Goal: Check status: Verify the current state of an ongoing process or item

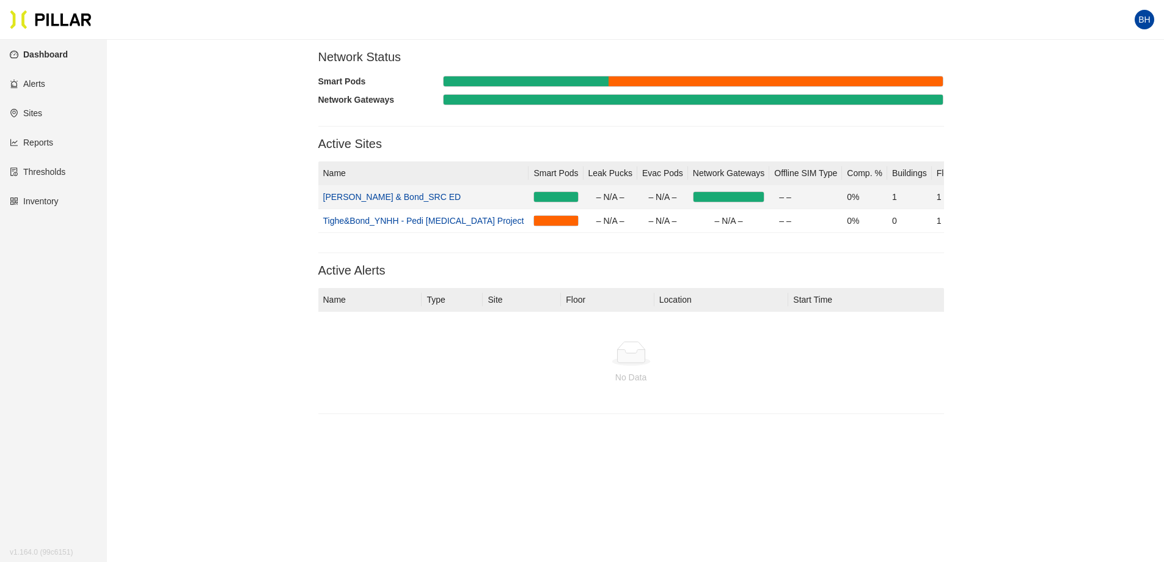
click at [370, 196] on link "[PERSON_NAME] & Bond_SRC ED" at bounding box center [392, 197] width 138 height 10
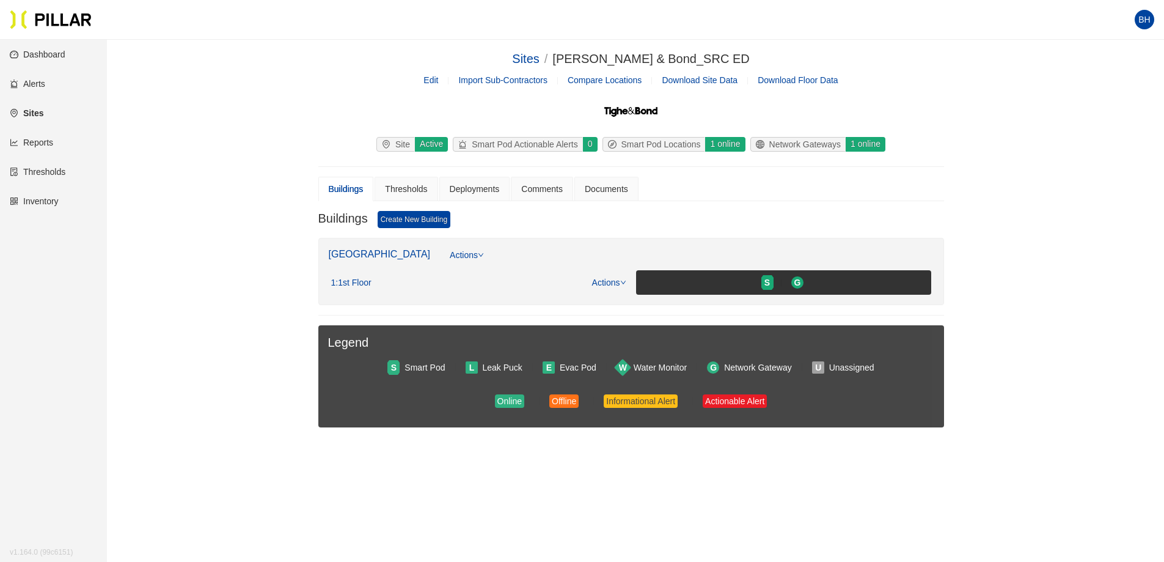
click at [45, 203] on link "Inventory" at bounding box center [34, 201] width 49 height 10
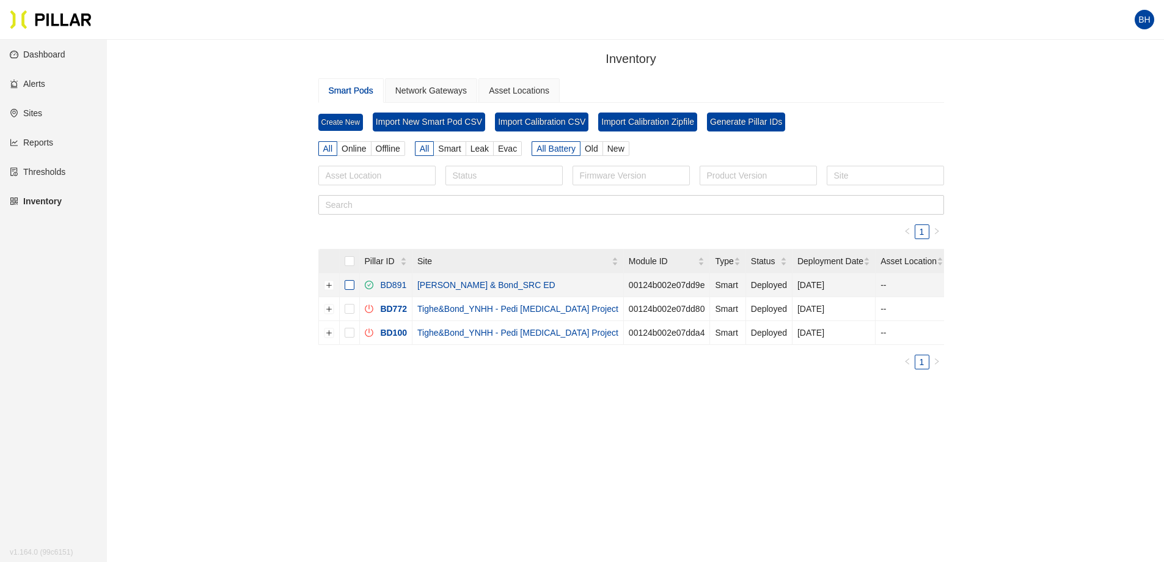
click at [350, 282] on input "checkbox" at bounding box center [350, 285] width 10 height 10
checkbox input "true"
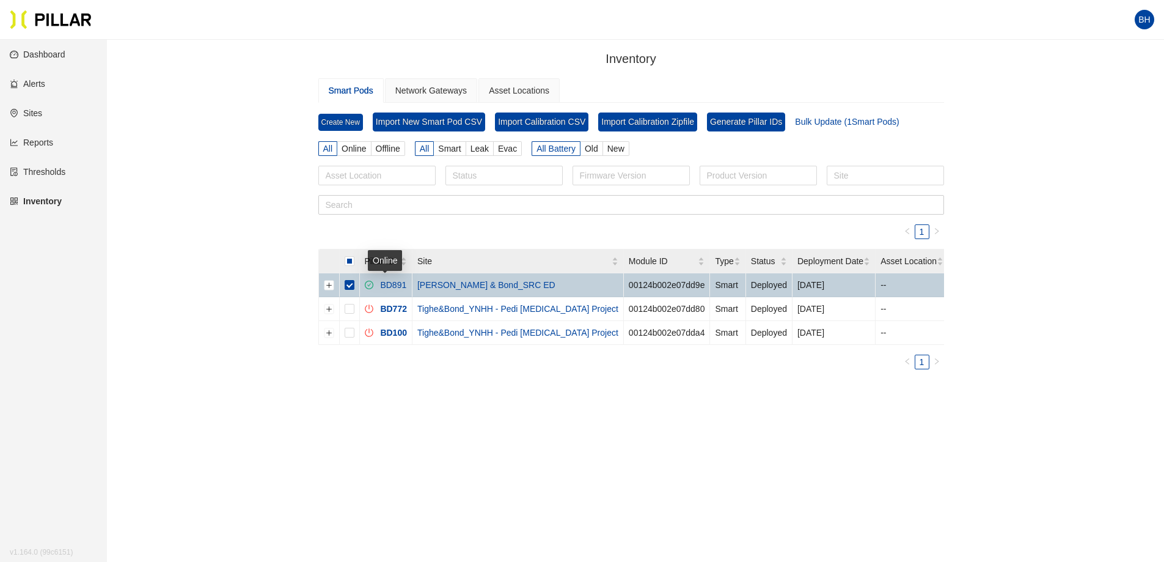
click at [397, 282] on link "BD891" at bounding box center [390, 285] width 31 height 10
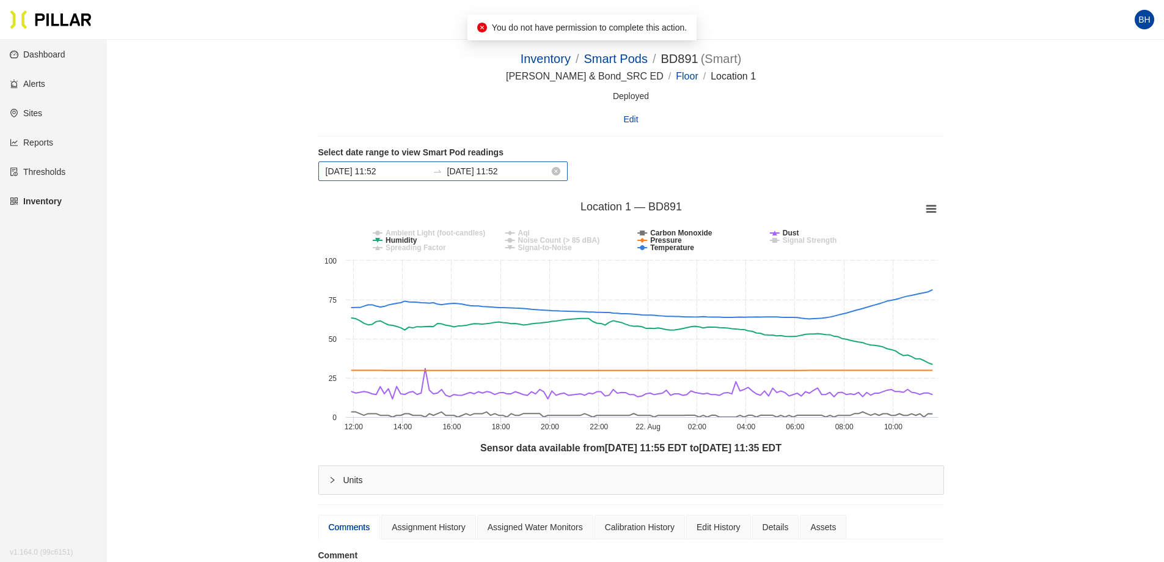
click at [524, 176] on div "[DATE] 11:52 [DATE] 11:52" at bounding box center [442, 171] width 249 height 20
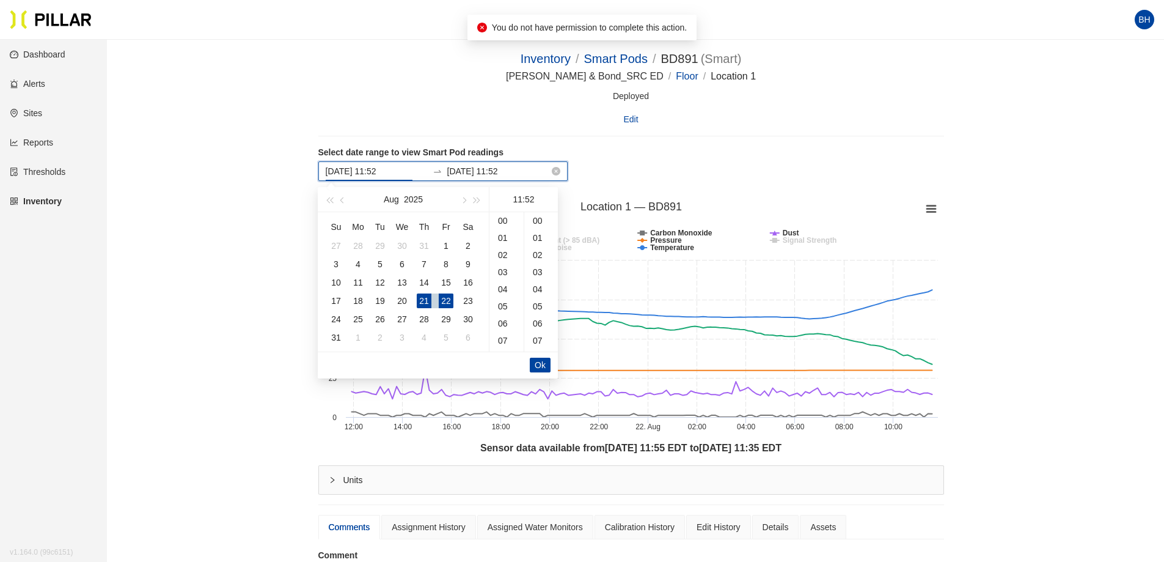
scroll to position [890, 0]
click at [340, 300] on div "17" at bounding box center [336, 300] width 15 height 15
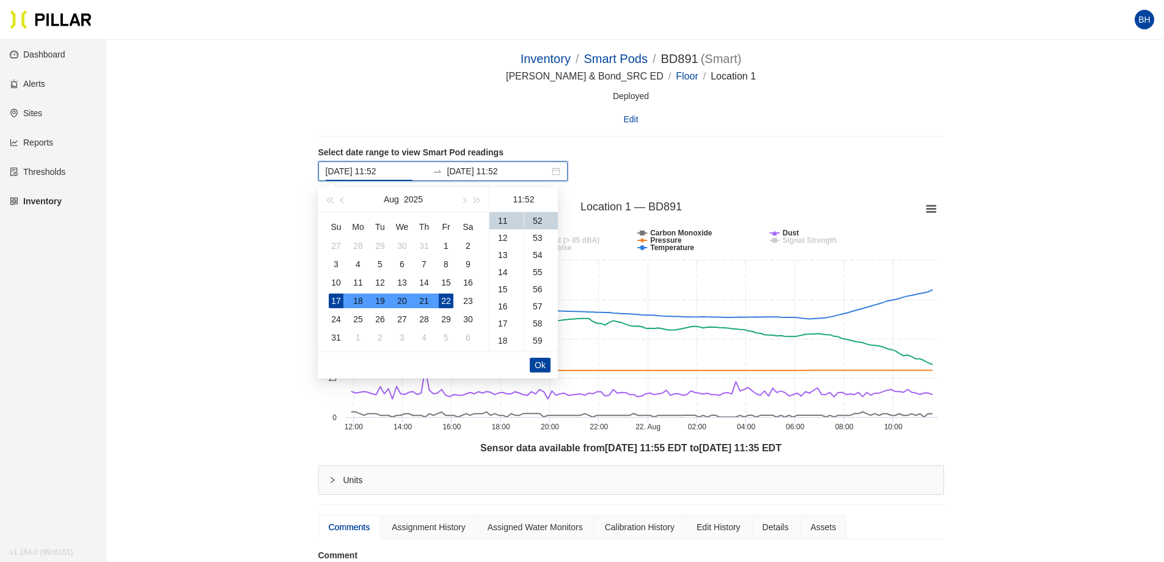
type input "[DATE] 11:52"
click at [539, 360] on span "Ok" at bounding box center [540, 364] width 11 height 13
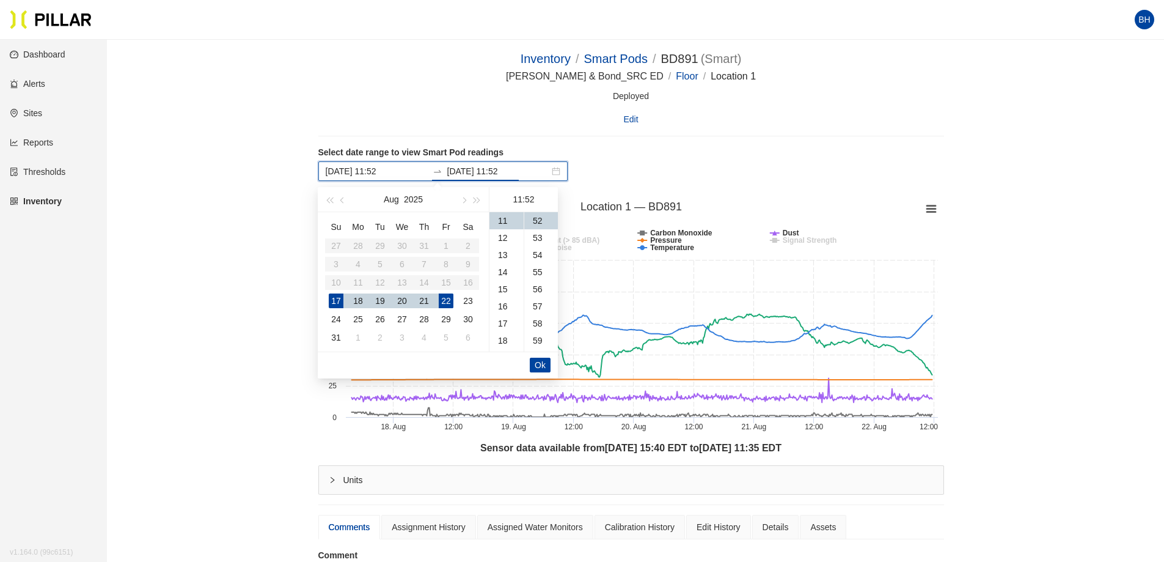
scroll to position [122, 0]
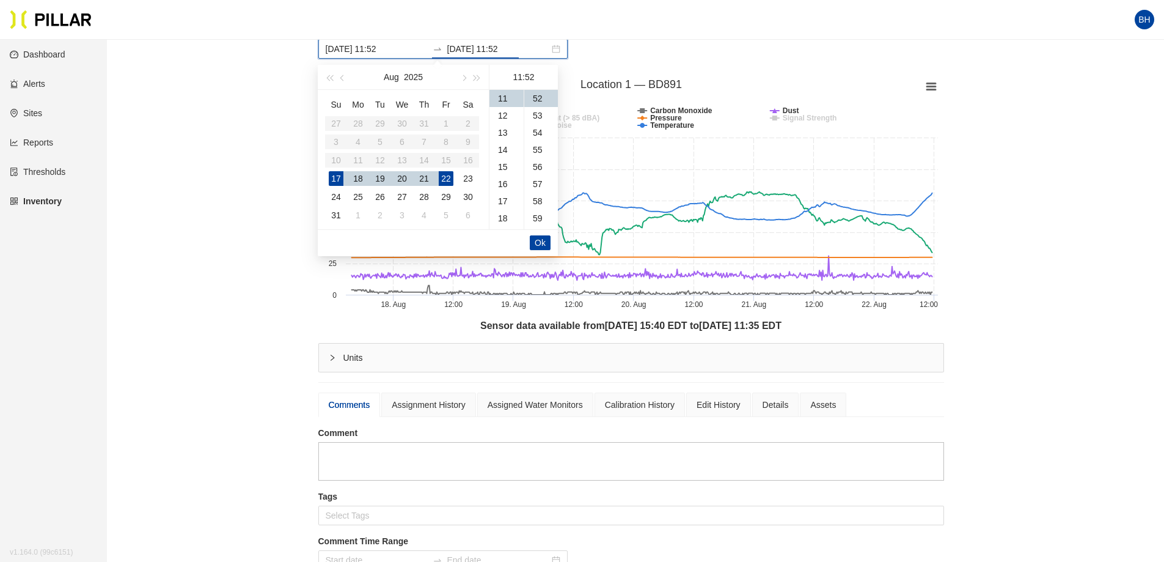
click at [202, 208] on div "Inventory / Smart Pods / BD891 ( Smart ) / [PERSON_NAME] & Bond_SRC ED / Floor …" at bounding box center [631, 270] width 988 height 686
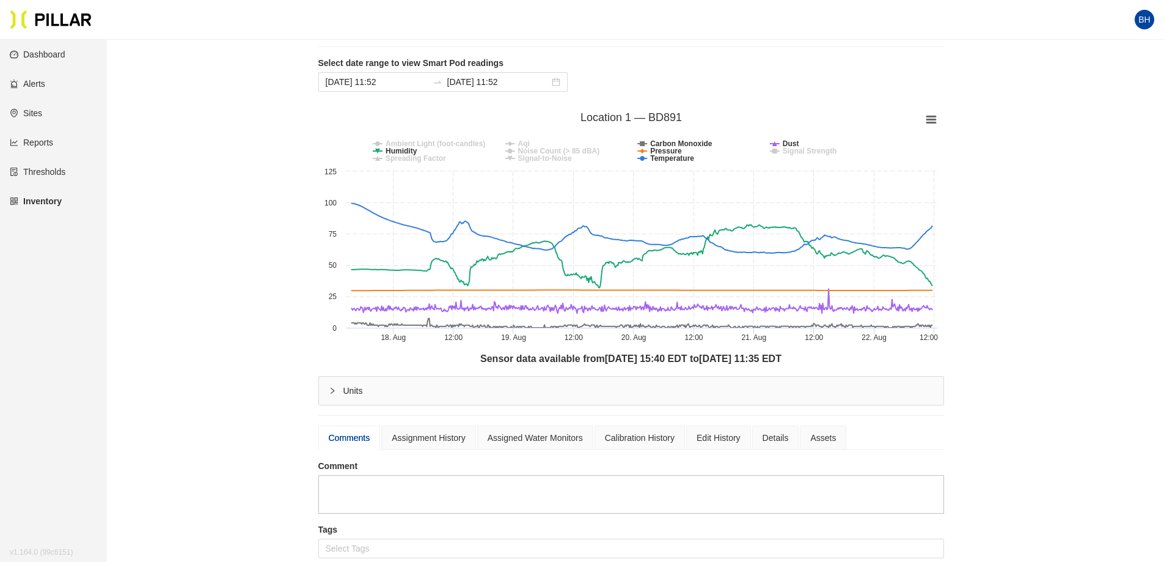
scroll to position [61, 0]
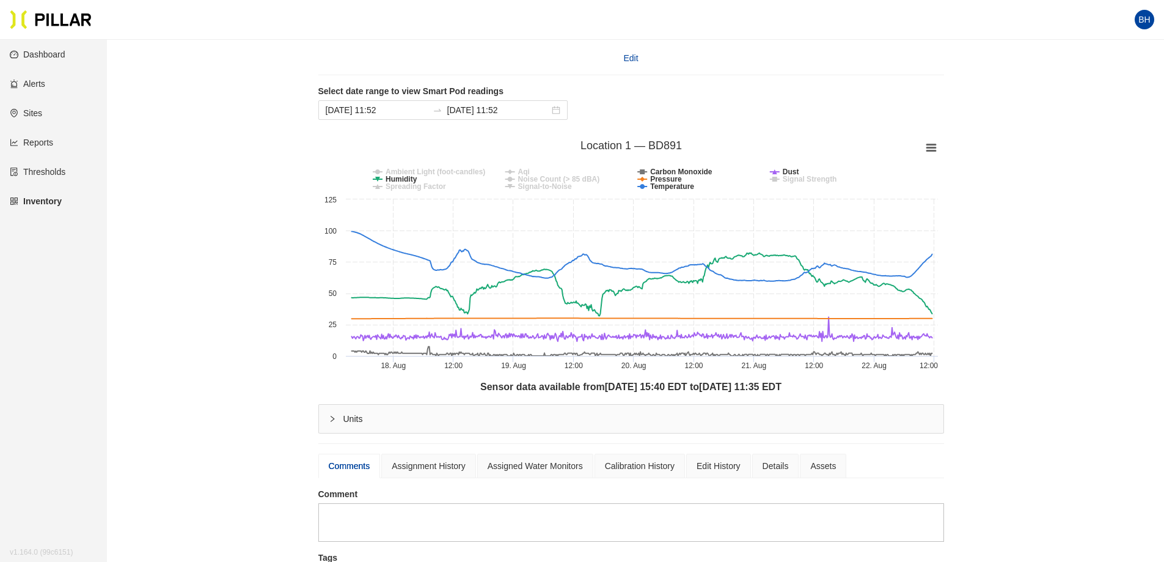
click at [1080, 345] on div "Inventory / Smart Pods / BD891 ( Smart ) / [PERSON_NAME] & Bond_SRC ED / Floor …" at bounding box center [631, 331] width 988 height 686
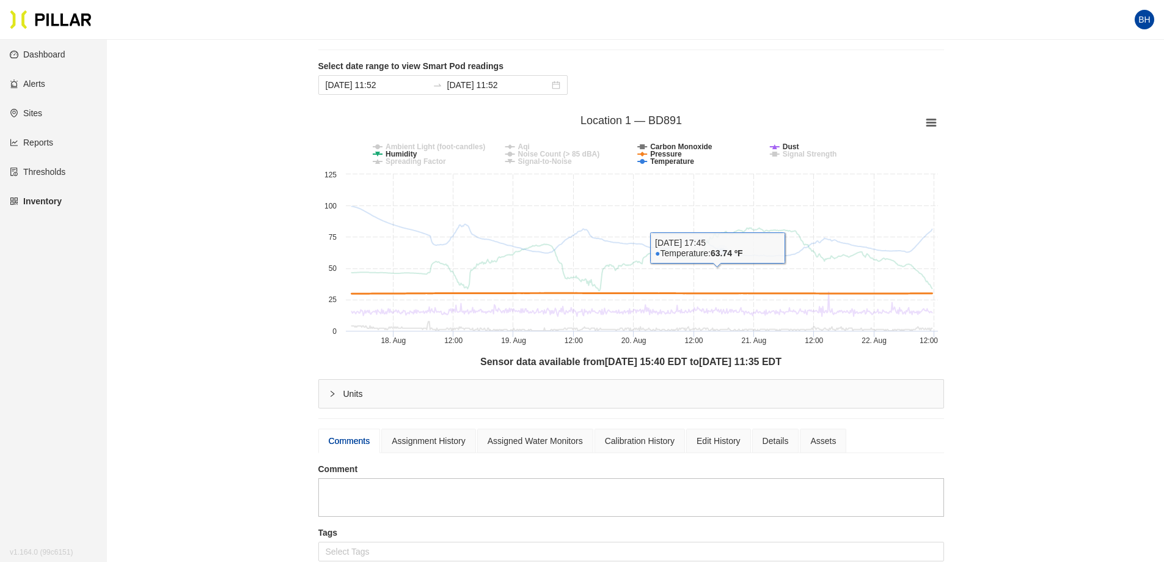
scroll to position [0, 0]
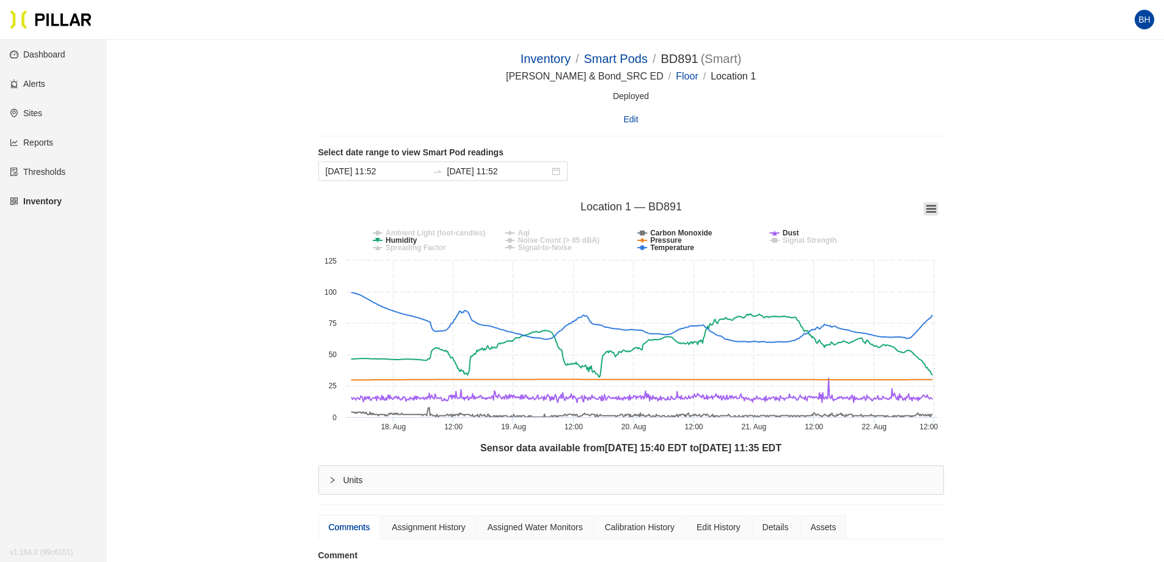
click at [932, 207] on rect at bounding box center [930, 208] width 15 height 13
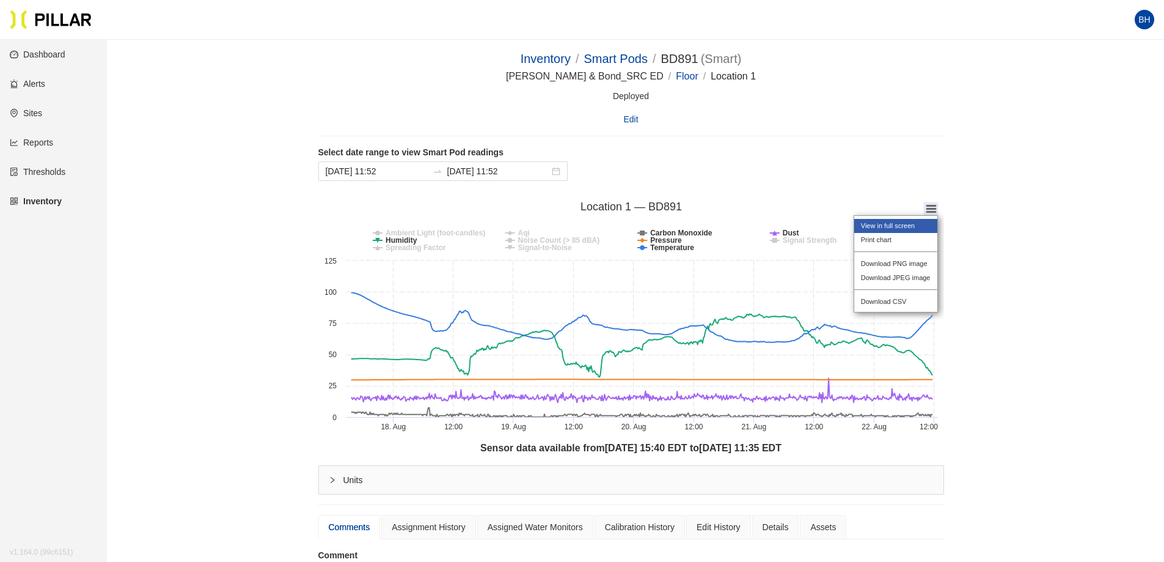
click at [885, 224] on li "View in full screen" at bounding box center [895, 226] width 83 height 14
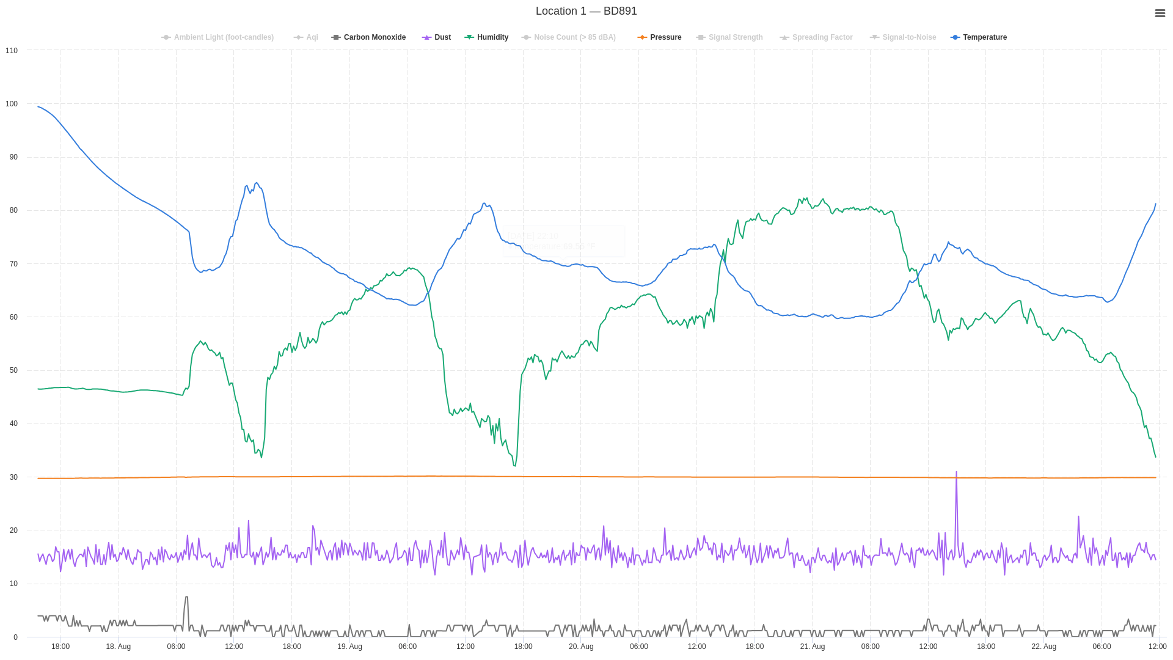
click at [485, 21] on rect at bounding box center [586, 330] width 1173 height 660
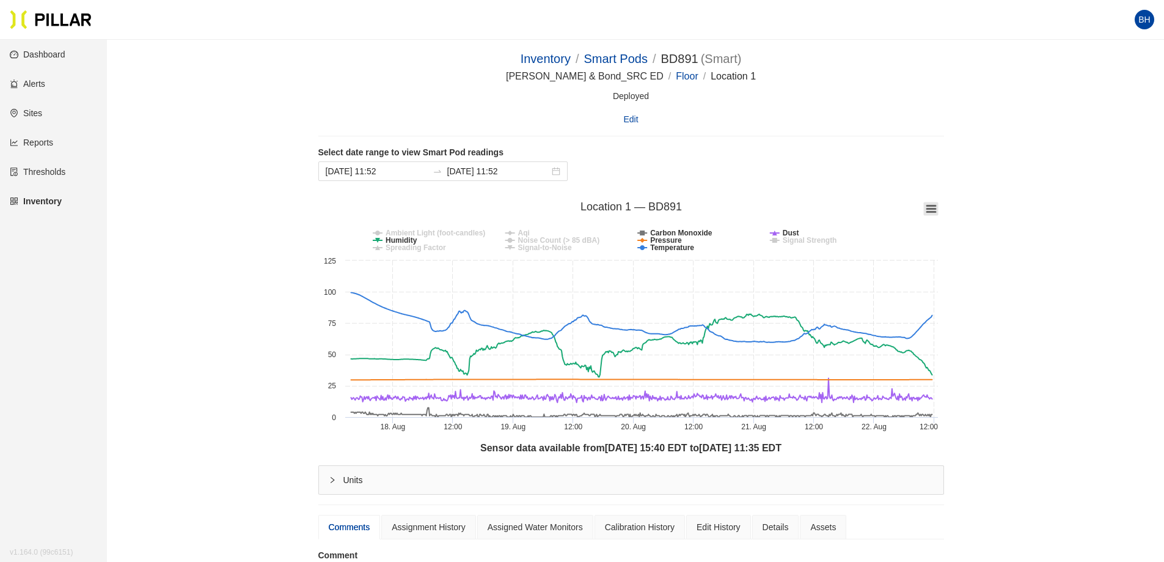
click at [931, 206] on icon at bounding box center [931, 208] width 9 height 6
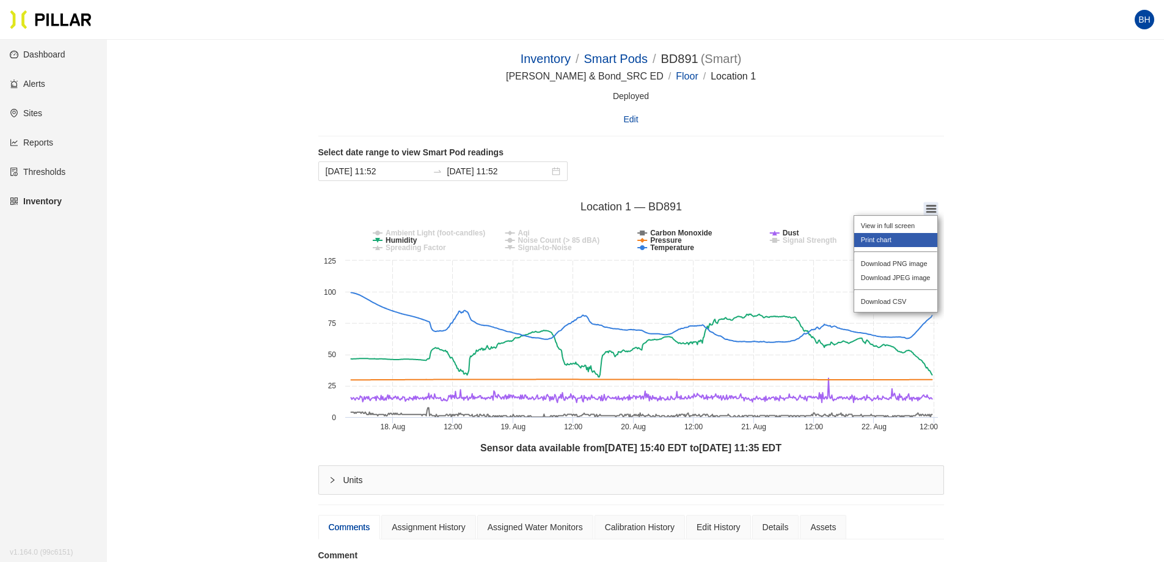
click at [897, 237] on li "Print chart" at bounding box center [895, 240] width 83 height 14
